Goal: Task Accomplishment & Management: Use online tool/utility

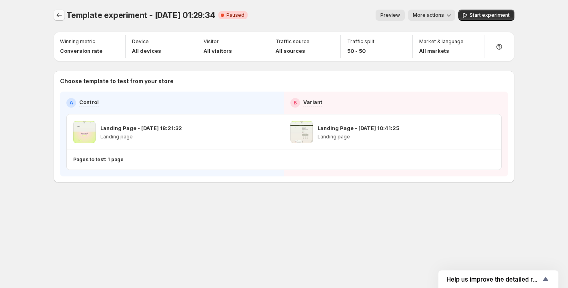
click at [59, 16] on icon "Experiments" at bounding box center [59, 15] width 8 height 8
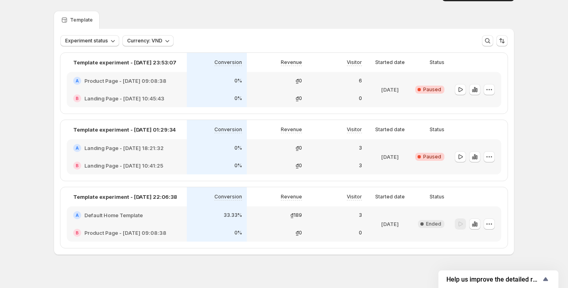
scroll to position [15, 0]
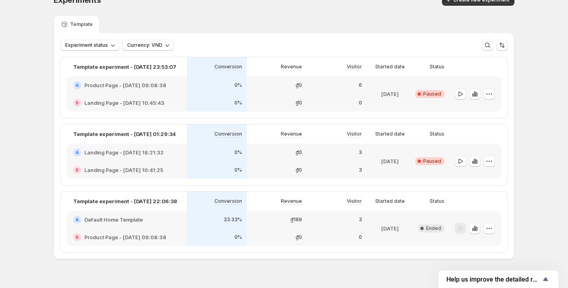
click at [343, 90] on div "6" at bounding box center [337, 85] width 60 height 18
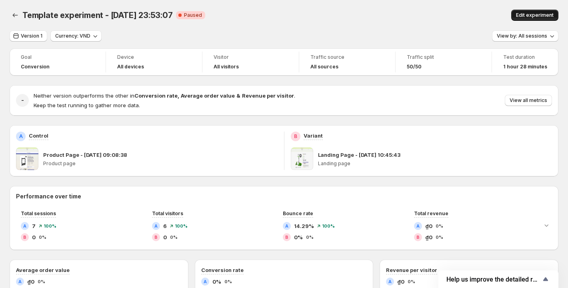
click at [537, 11] on button "Edit experiment" at bounding box center [534, 15] width 47 height 11
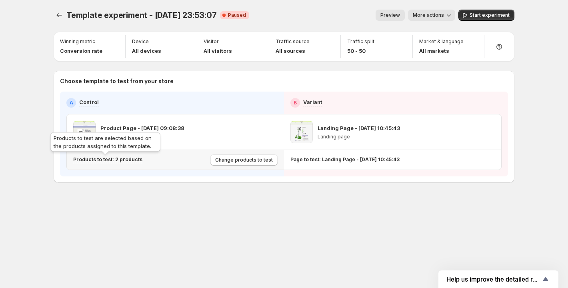
click at [131, 159] on p "Products to test: 2 products" at bounding box center [107, 159] width 69 height 6
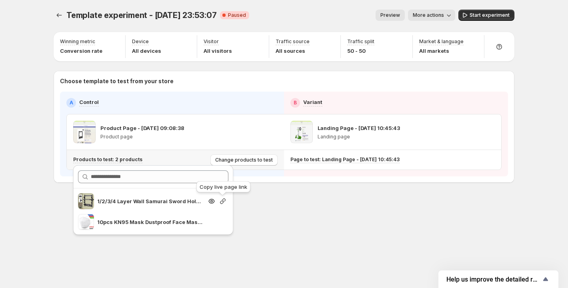
click at [221, 200] on icon "button" at bounding box center [223, 201] width 8 height 8
click at [61, 15] on icon "Experiments" at bounding box center [59, 15] width 8 height 8
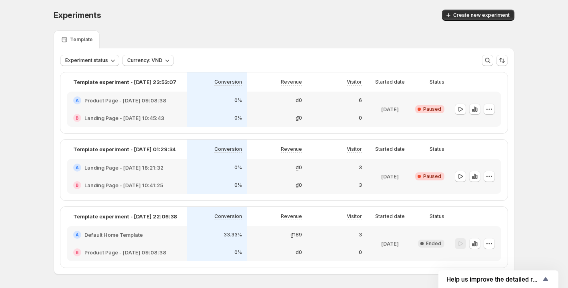
click at [163, 177] on div "B Landing Page - Oct 3, 10:41:25" at bounding box center [127, 185] width 120 height 18
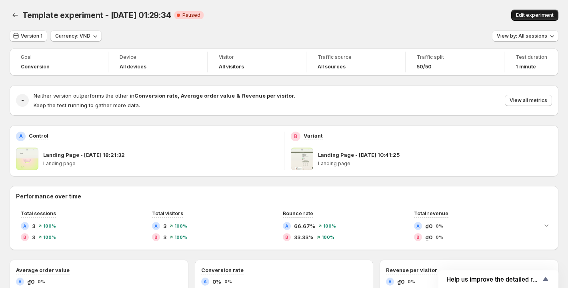
click at [539, 17] on span "Edit experiment" at bounding box center [535, 15] width 38 height 6
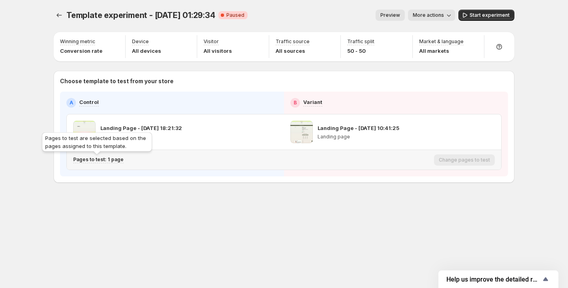
click at [115, 158] on p "Pages to test: 1 page" at bounding box center [98, 159] width 50 height 6
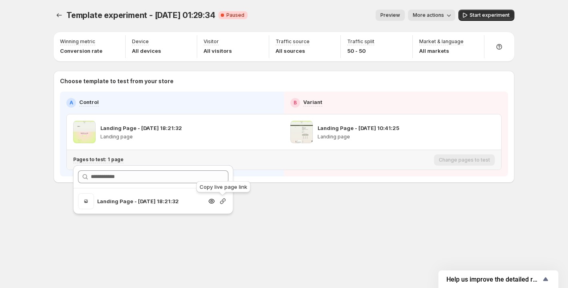
click at [223, 201] on icon "button" at bounding box center [223, 201] width 8 height 8
click at [375, 212] on div "Template experiment - Oct 4, 01:29:34. This page is ready Template experiment -…" at bounding box center [284, 113] width 480 height 226
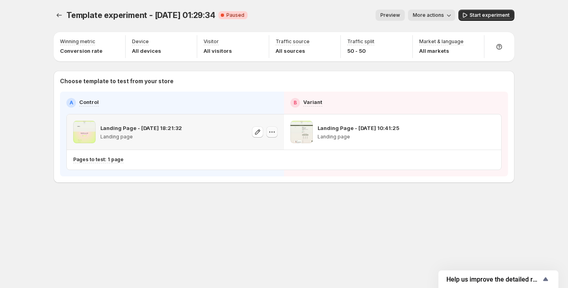
click at [274, 131] on icon "button" at bounding box center [272, 132] width 8 height 8
click at [265, 163] on div "Copy ID" at bounding box center [279, 161] width 57 height 8
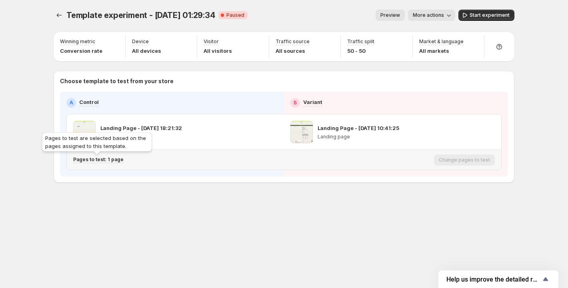
click at [114, 160] on p "Pages to test: 1 page" at bounding box center [98, 159] width 50 height 6
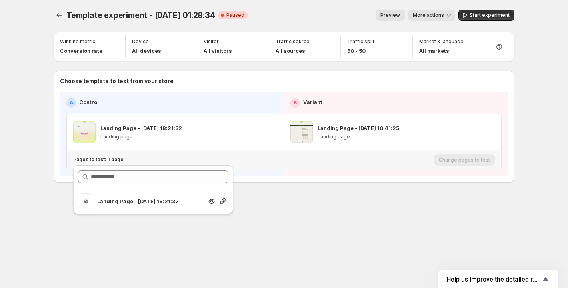
click at [154, 199] on p "Landing Page - [DATE] 18:21:32" at bounding box center [150, 201] width 106 height 8
click at [226, 202] on icon "button" at bounding box center [223, 201] width 8 height 8
click at [272, 207] on div "Template experiment - Oct 4, 01:29:34. This page is ready Template experiment -…" at bounding box center [284, 113] width 480 height 226
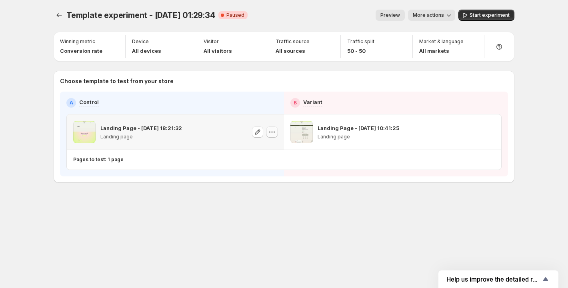
click at [272, 131] on icon "button" at bounding box center [272, 132] width 8 height 8
click at [173, 174] on div "A Control B Variant Landing Page - Oct 3, 18:21:32 Landing page Landing Page - …" at bounding box center [284, 134] width 448 height 85
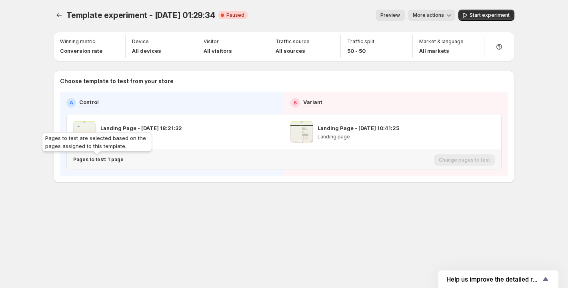
click at [118, 160] on p "Pages to test: 1 page" at bounding box center [98, 159] width 50 height 6
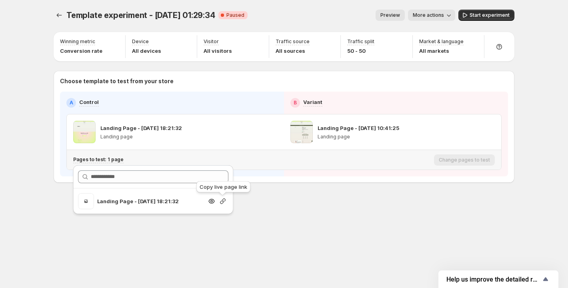
click at [223, 201] on icon "button" at bounding box center [223, 201] width 8 height 8
